Goal: Task Accomplishment & Management: Manage account settings

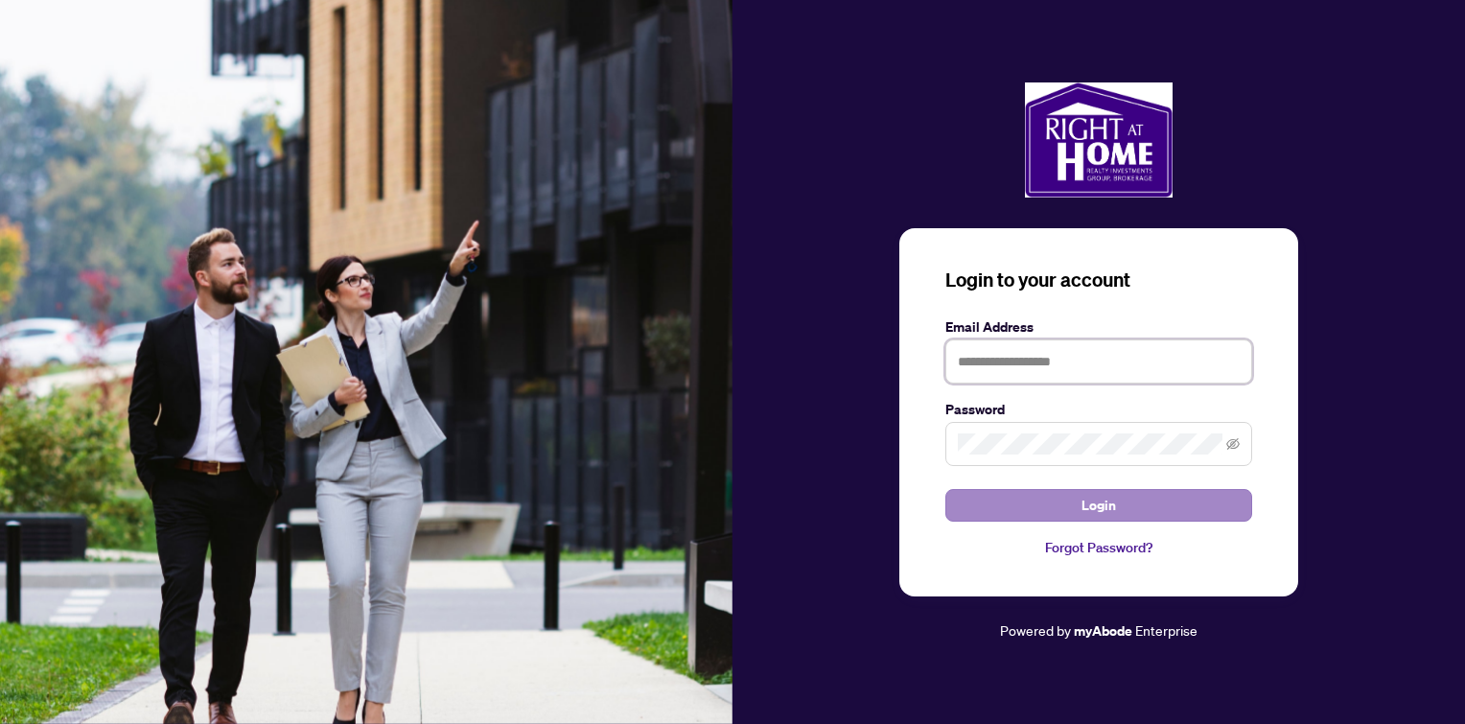
type input "**********"
drag, startPoint x: 1158, startPoint y: 499, endPoint x: 1128, endPoint y: 485, distance: 33.5
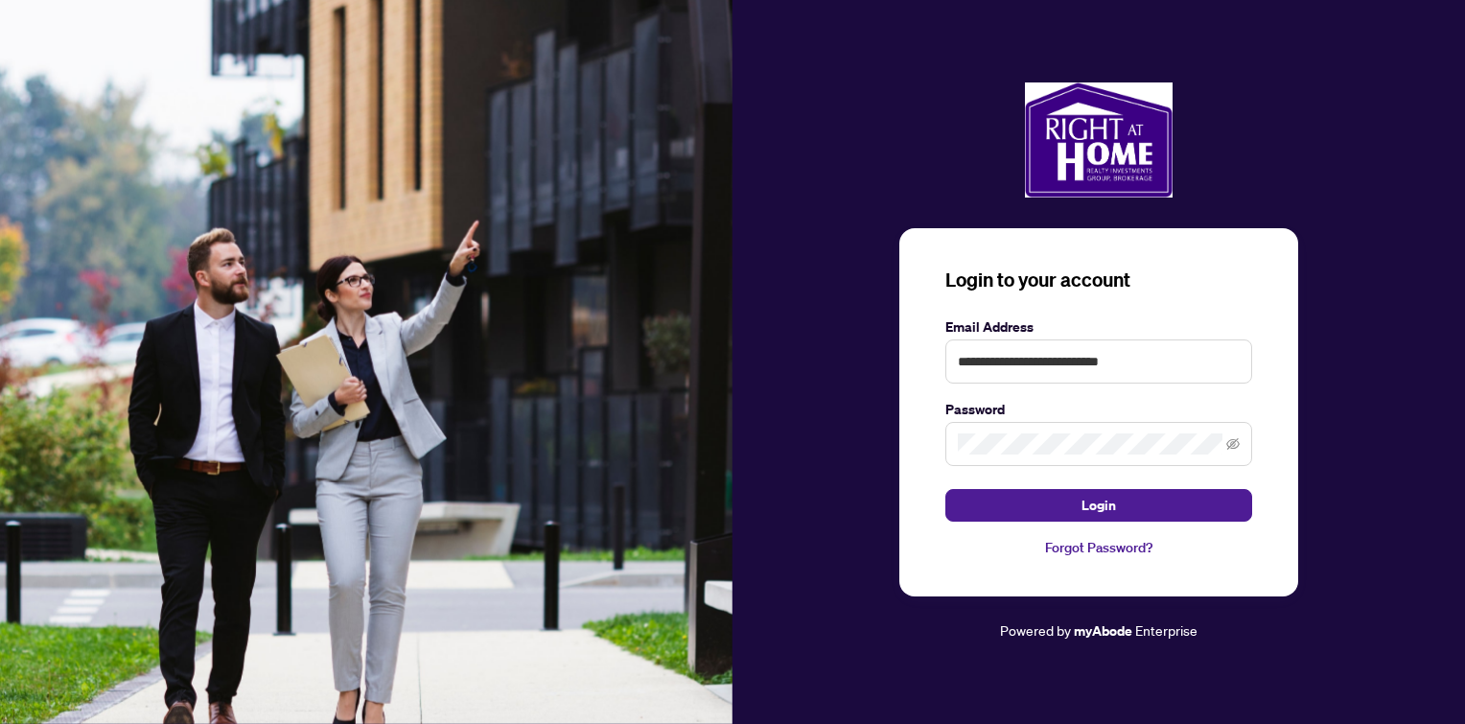
click at [1156, 498] on button "Login" at bounding box center [1098, 505] width 307 height 33
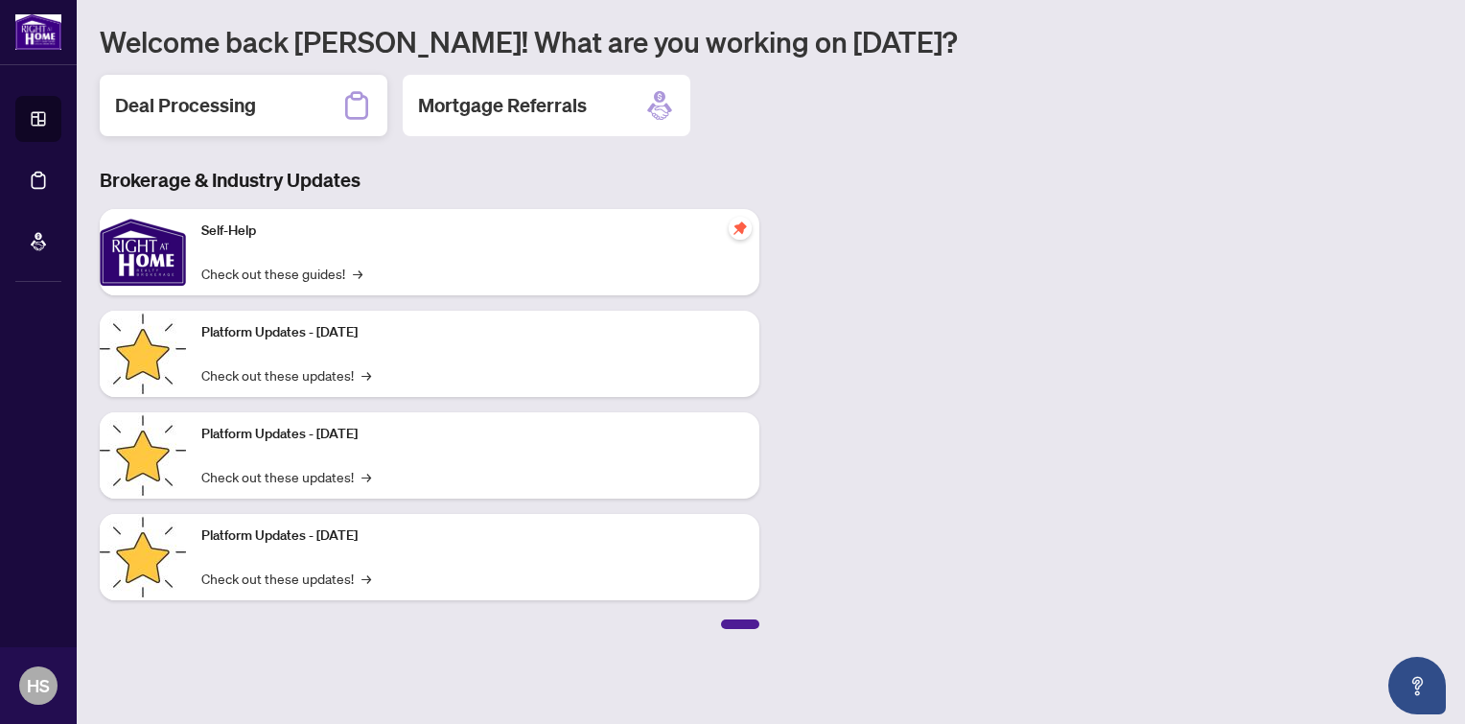
click at [253, 111] on div "Deal Processing" at bounding box center [244, 105] width 288 height 61
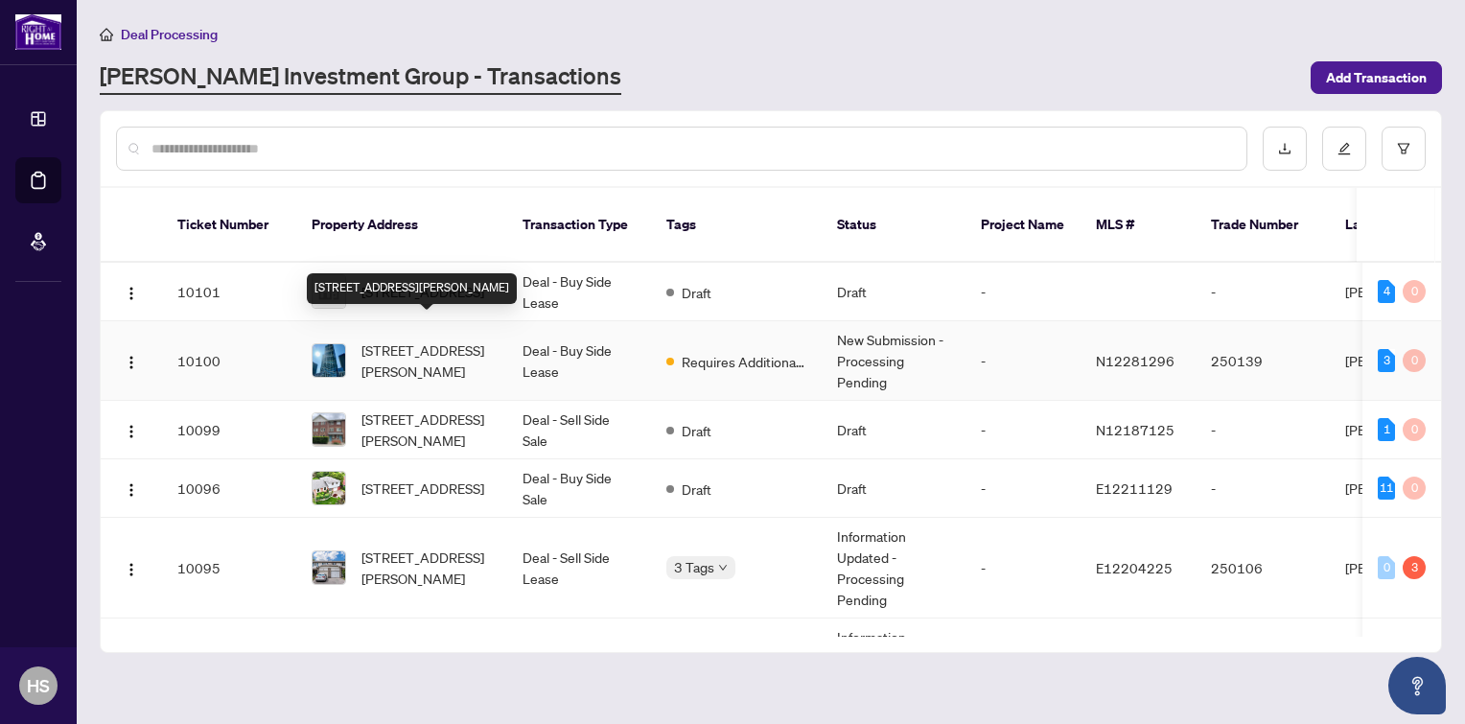
click at [413, 339] on span "[STREET_ADDRESS][PERSON_NAME]" at bounding box center [426, 360] width 130 height 42
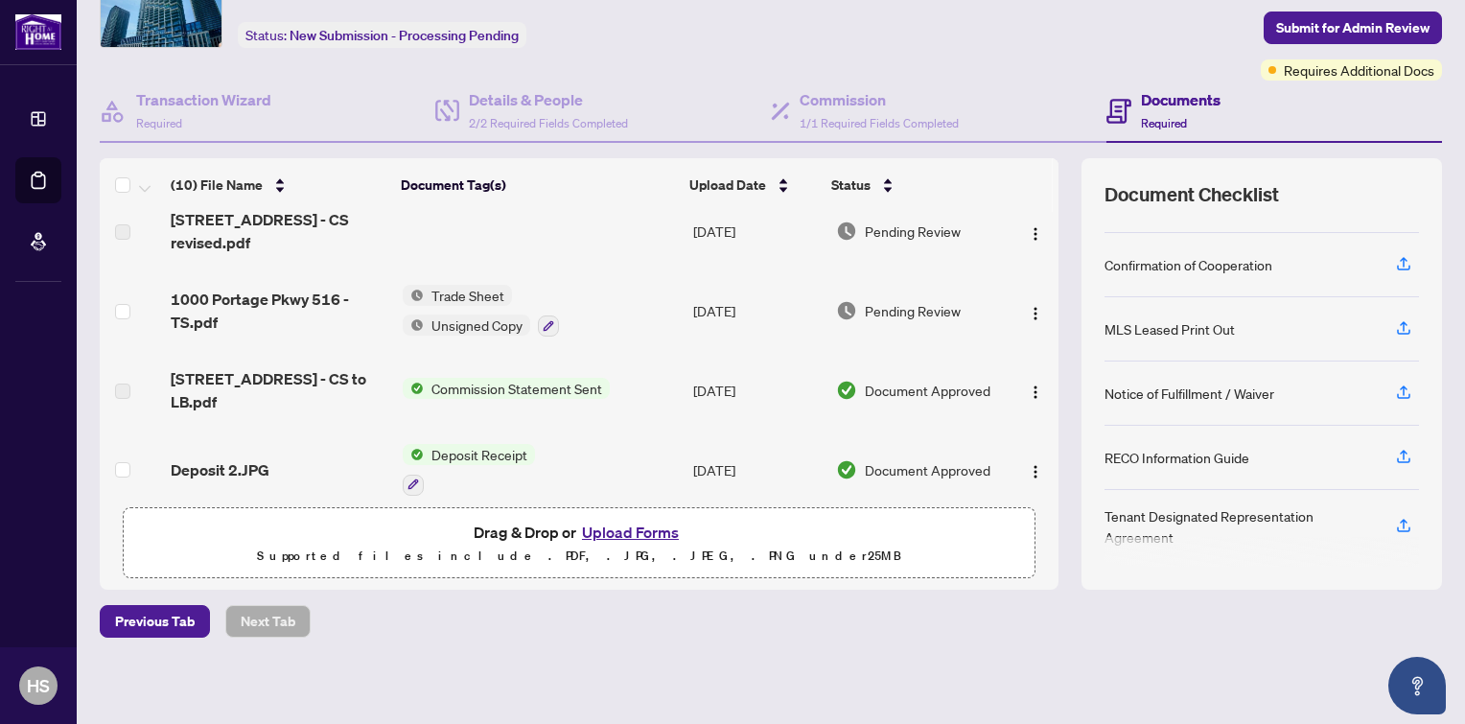
scroll to position [96, 0]
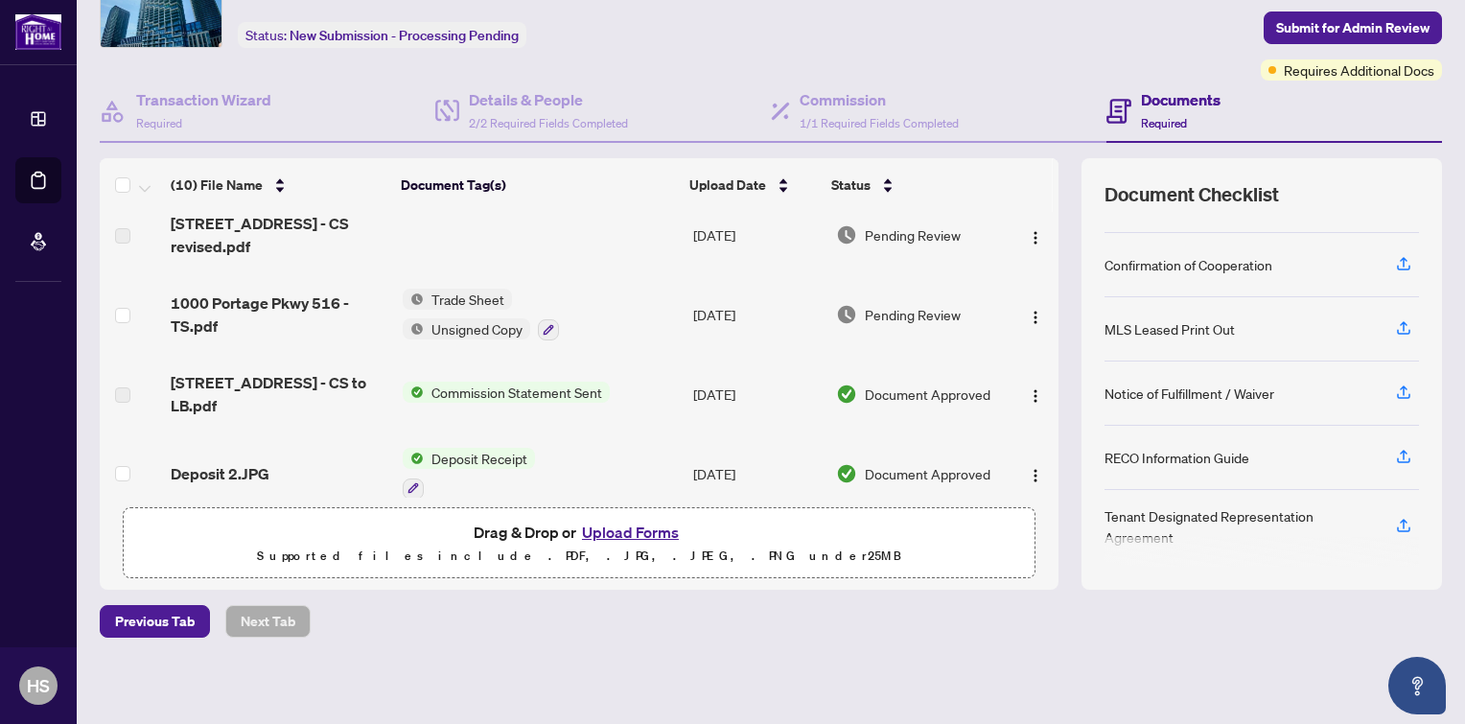
click at [484, 384] on span "Commission Statement Sent" at bounding box center [517, 392] width 186 height 21
click at [471, 318] on span "Unsigned Copy" at bounding box center [477, 328] width 106 height 21
click at [457, 395] on span "Trade Sheet" at bounding box center [434, 390] width 88 height 21
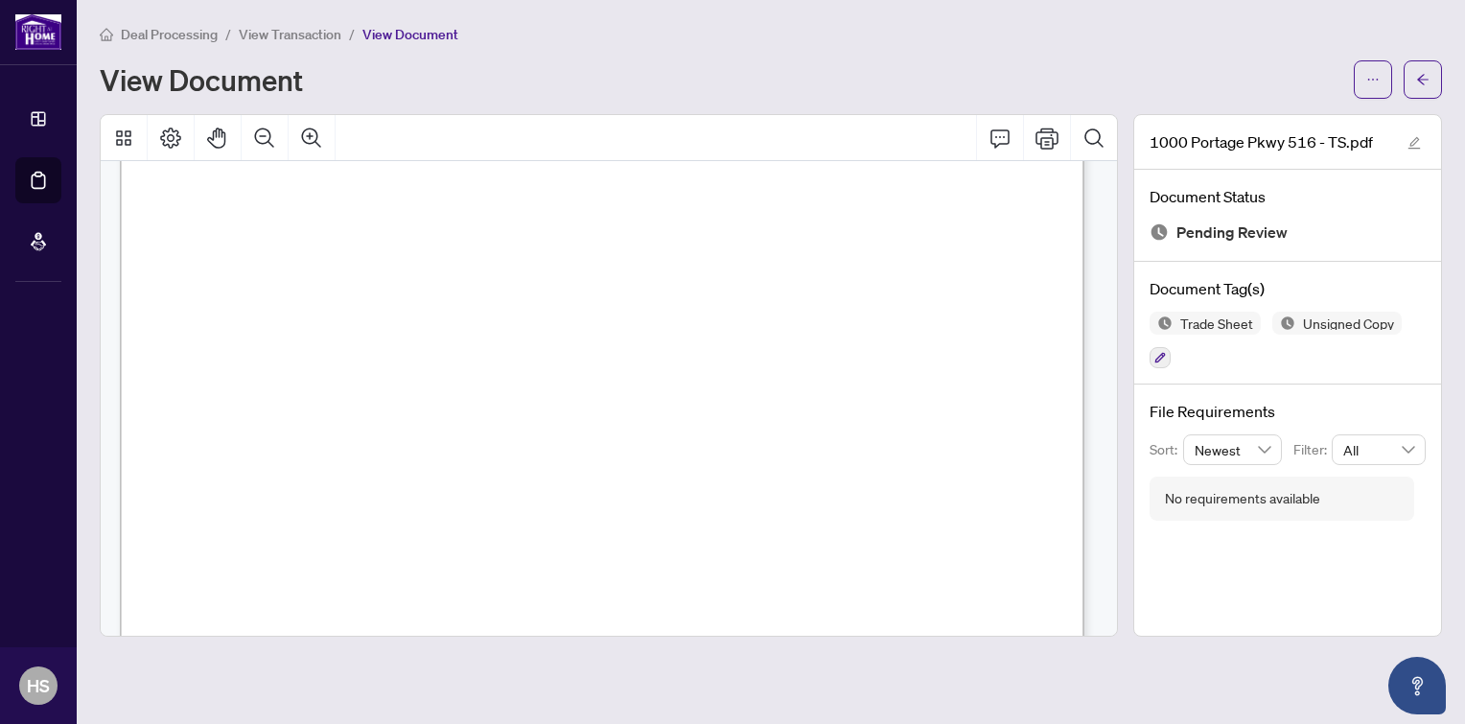
scroll to position [288, 0]
click at [999, 145] on icon "Comment" at bounding box center [999, 138] width 23 height 23
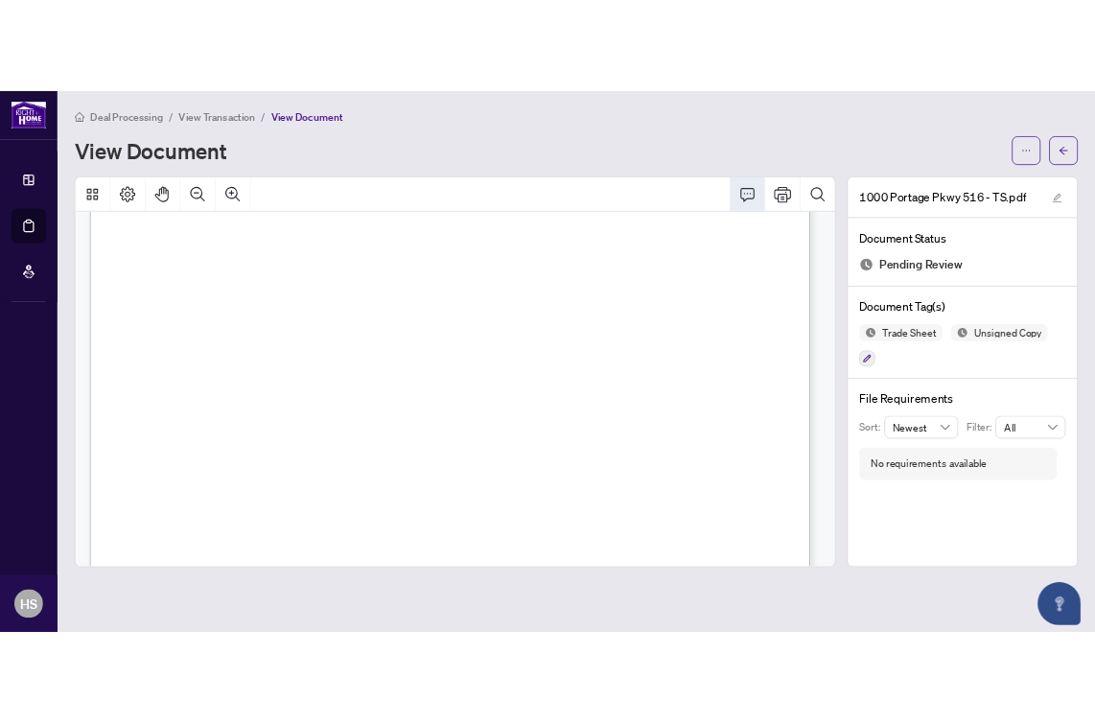
scroll to position [671, 0]
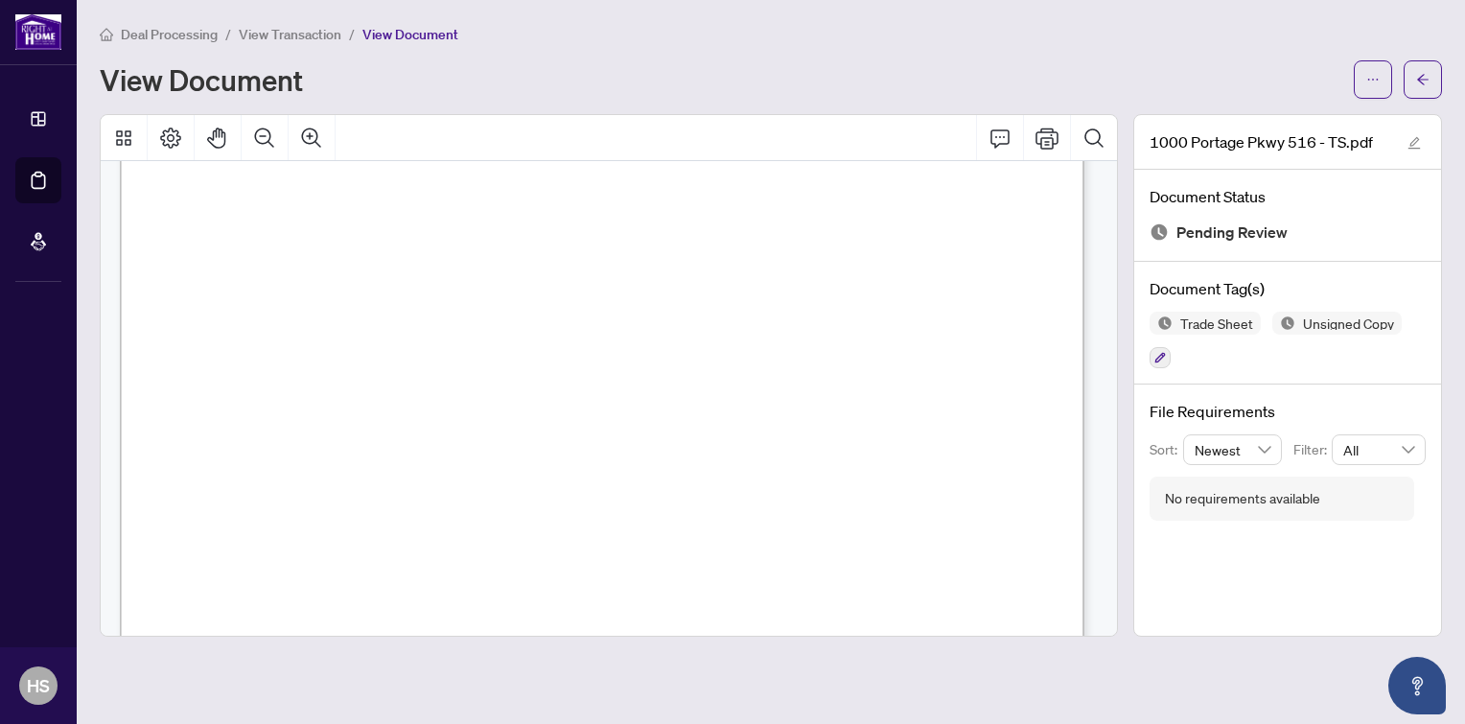
click at [410, 27] on span "View Document" at bounding box center [410, 34] width 96 height 17
click at [411, 29] on span "View Document" at bounding box center [410, 34] width 96 height 17
click at [1370, 83] on icon "ellipsis" at bounding box center [1372, 79] width 13 height 13
click at [1309, 121] on span "Download" at bounding box center [1304, 120] width 146 height 21
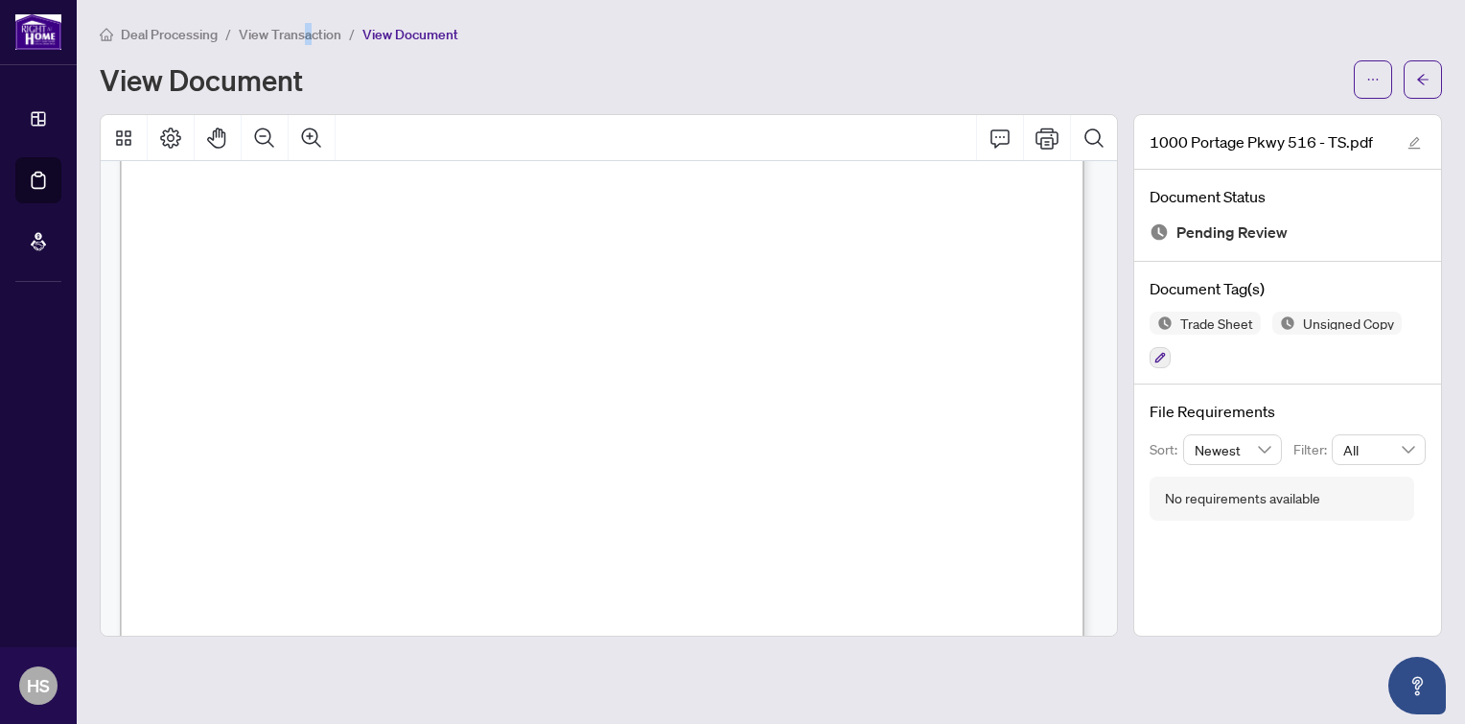
click at [307, 31] on span "View Transaction" at bounding box center [290, 34] width 103 height 17
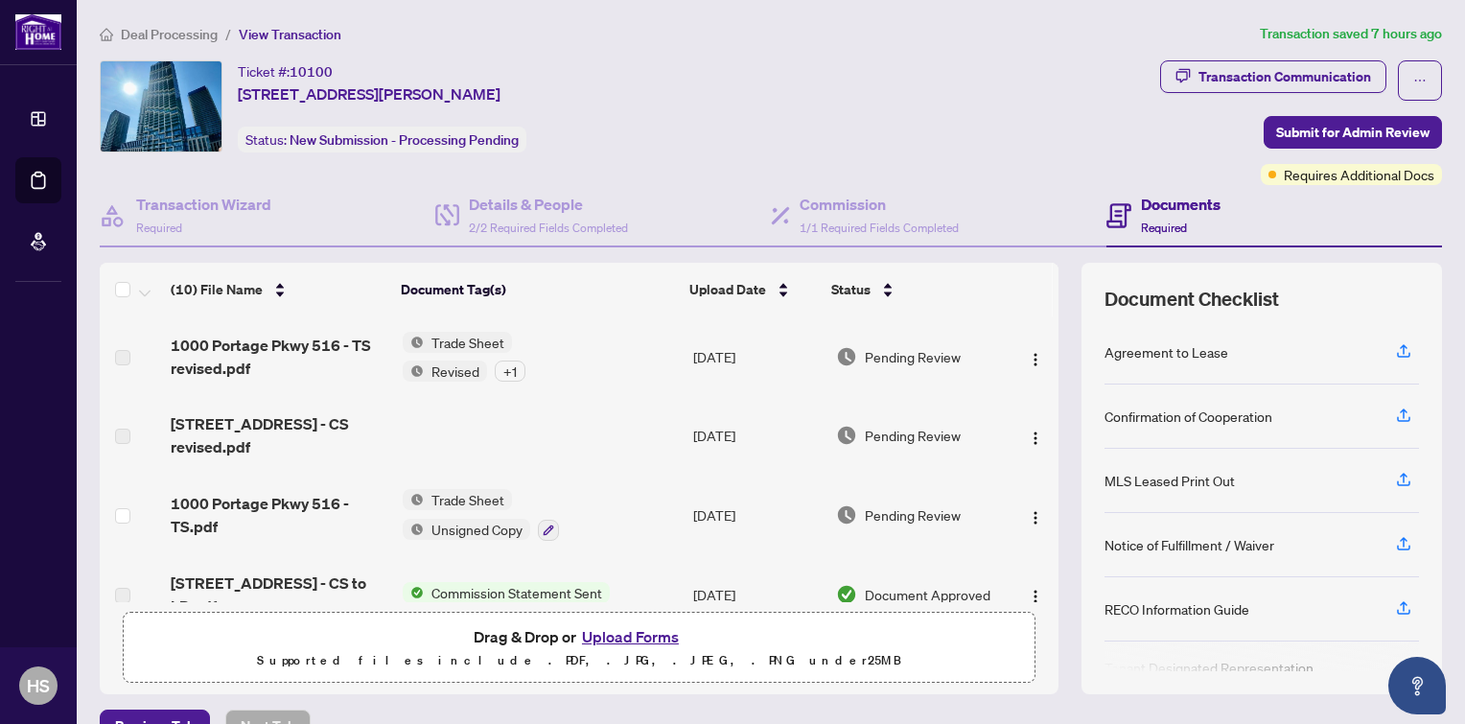
click at [630, 638] on button "Upload Forms" at bounding box center [630, 636] width 108 height 25
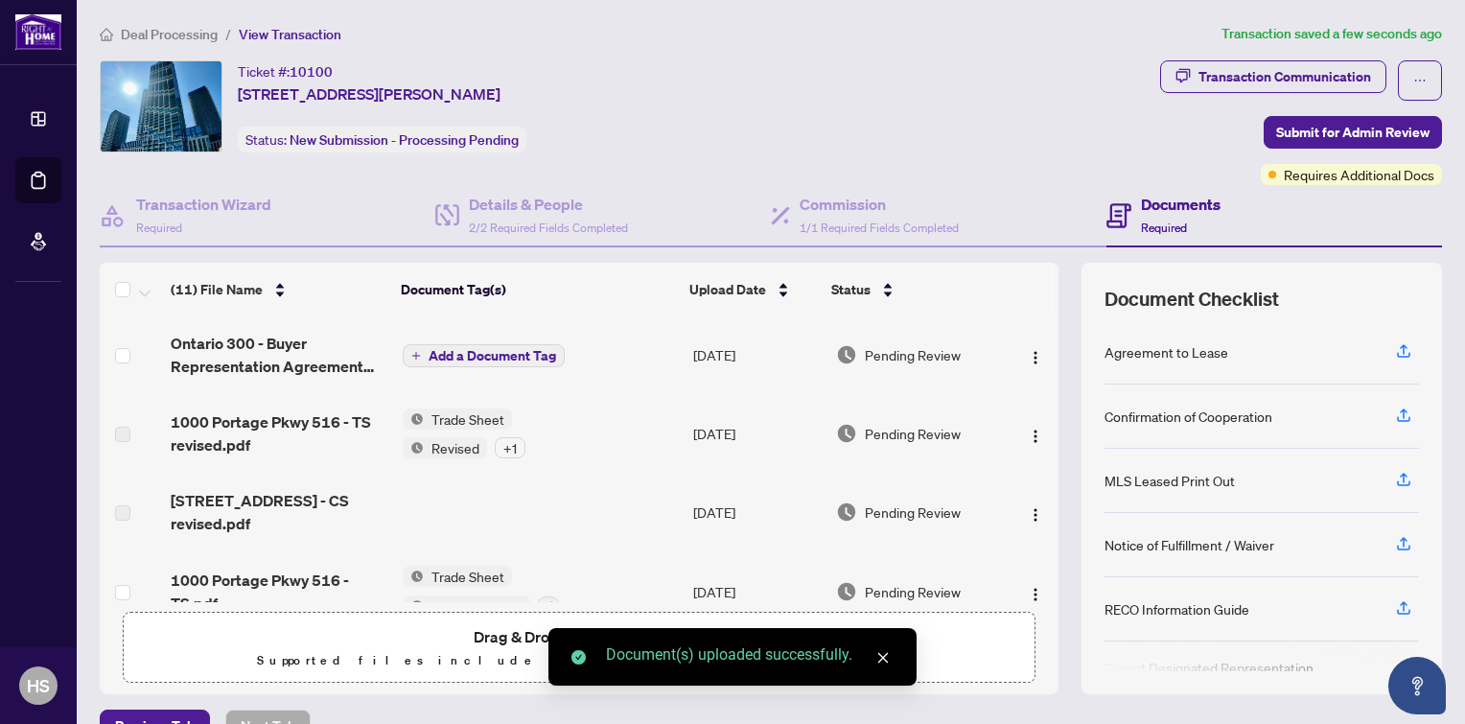
click at [608, 555] on td "Trade Sheet Unsigned Copy" at bounding box center [540, 591] width 291 height 82
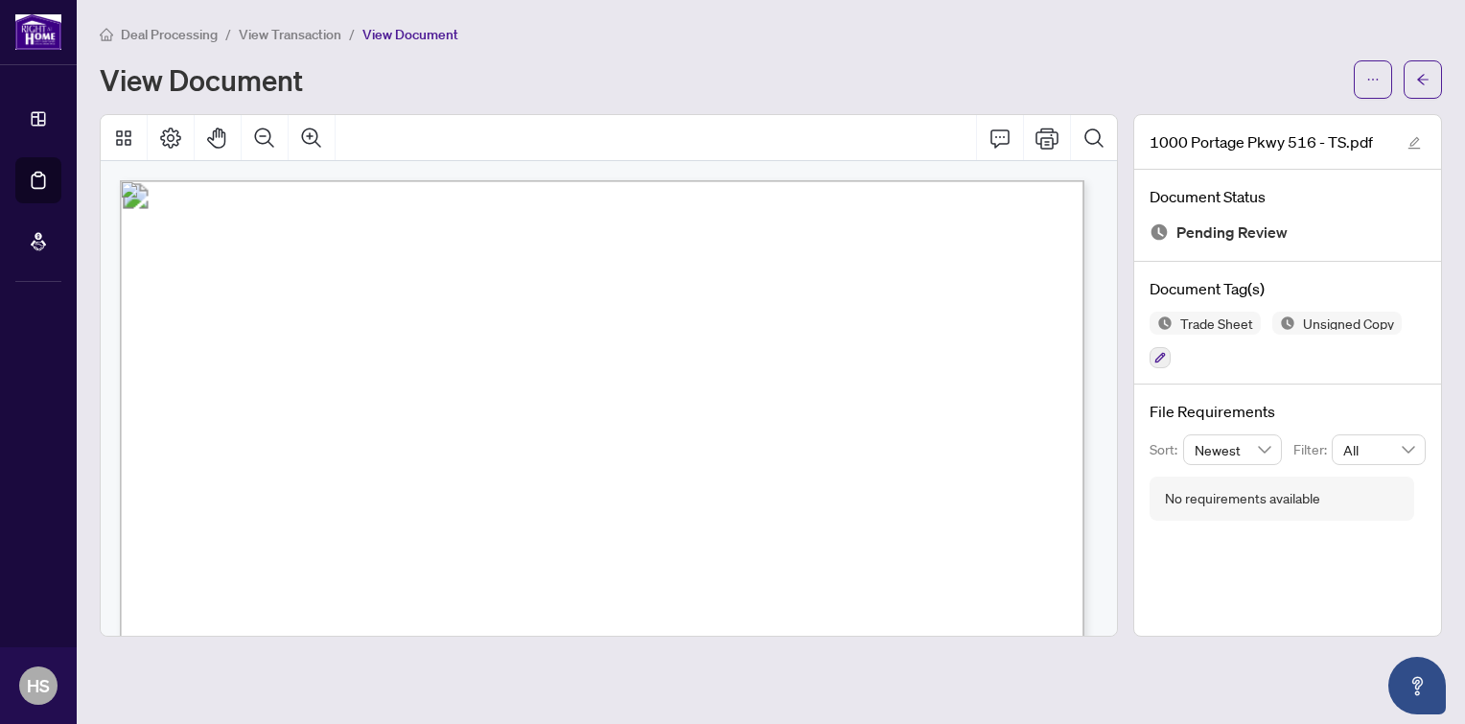
click at [271, 39] on span "View Transaction" at bounding box center [290, 34] width 103 height 17
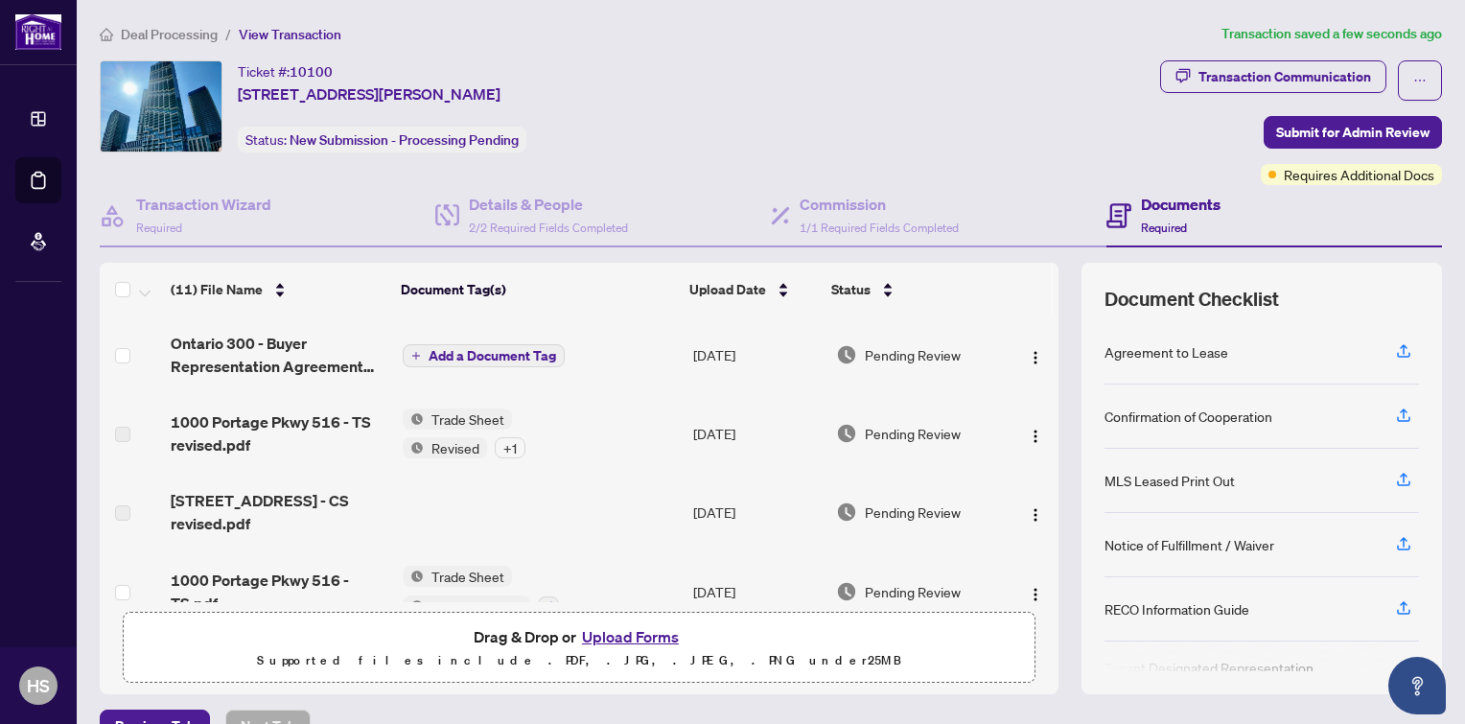
click at [629, 632] on button "Upload Forms" at bounding box center [630, 636] width 108 height 25
